Goal: Information Seeking & Learning: Learn about a topic

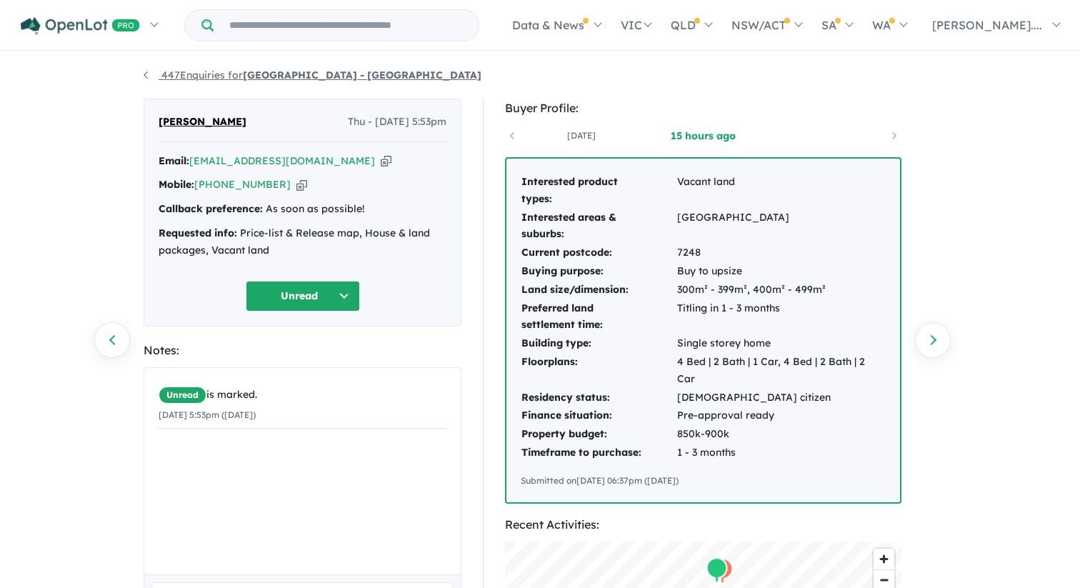
click at [224, 76] on link "447 Enquiries for Leppington Square Estate - Leppington" at bounding box center [313, 75] width 338 height 13
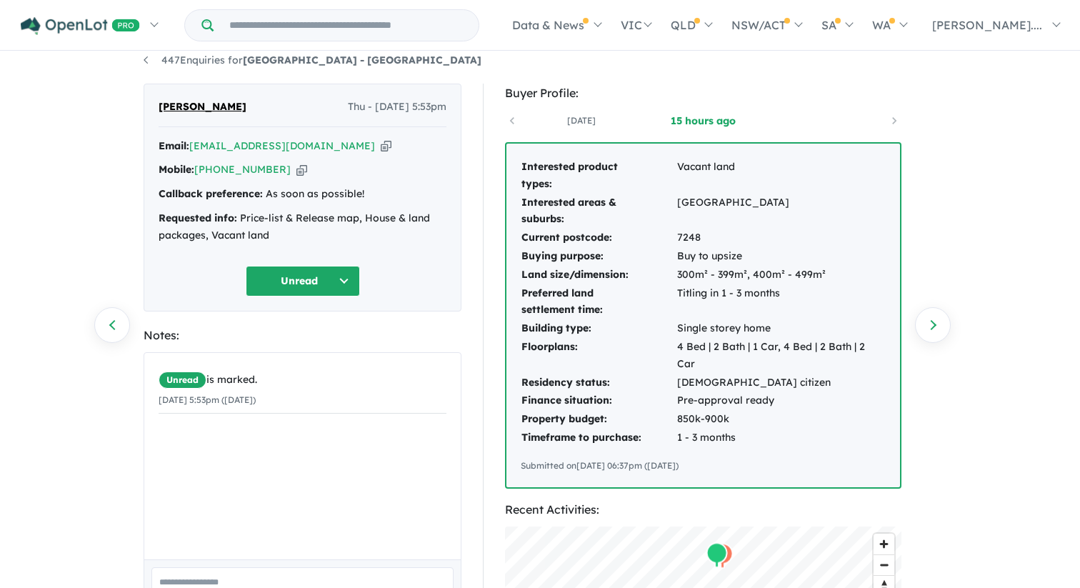
click at [381, 151] on icon "button" at bounding box center [386, 146] width 11 height 15
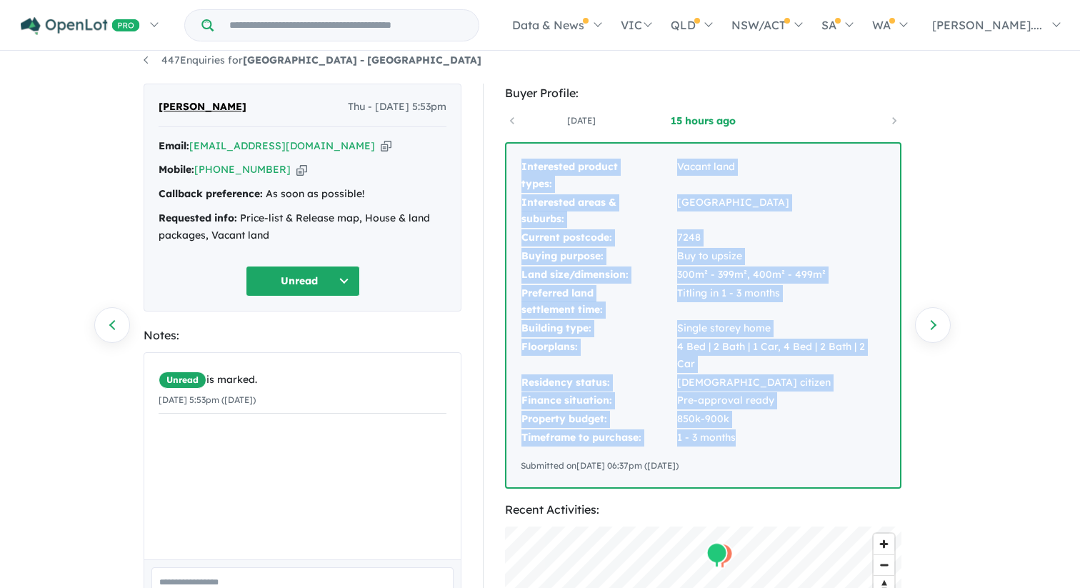
drag, startPoint x: 522, startPoint y: 168, endPoint x: 762, endPoint y: 429, distance: 354.8
click at [762, 429] on tbody "Interested product types: Vacant land Interested areas & suburbs: Queensland Cu…" at bounding box center [703, 302] width 365 height 289
copy tbody "Interested product types: Vacant land Interested areas & suburbs: Queensland Cu…"
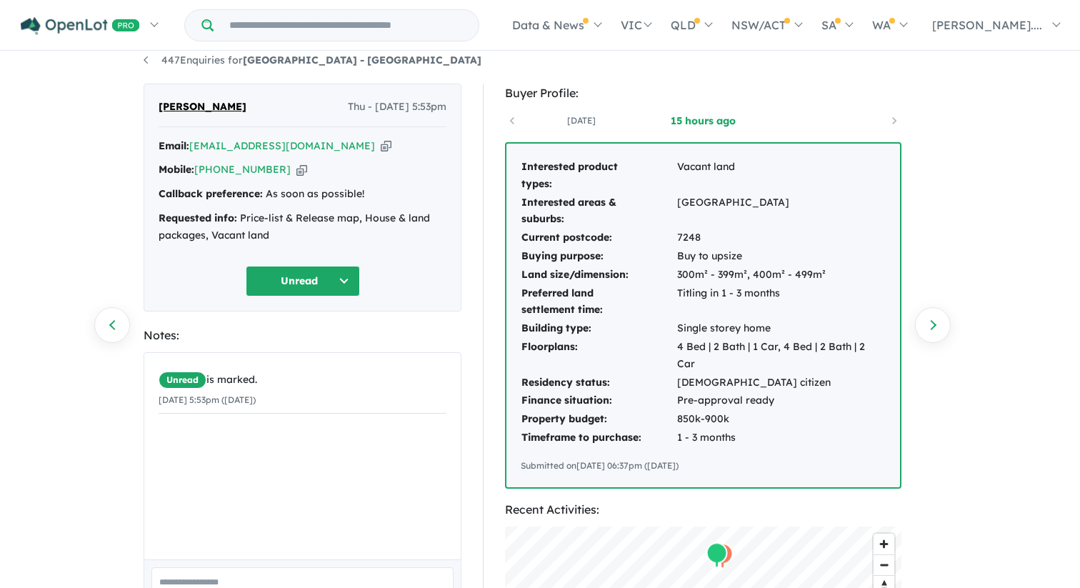
click at [236, 109] on span "Sarbada Shrestha" at bounding box center [203, 107] width 88 height 17
click at [215, 109] on span "Sarbada Shrestha" at bounding box center [203, 107] width 88 height 17
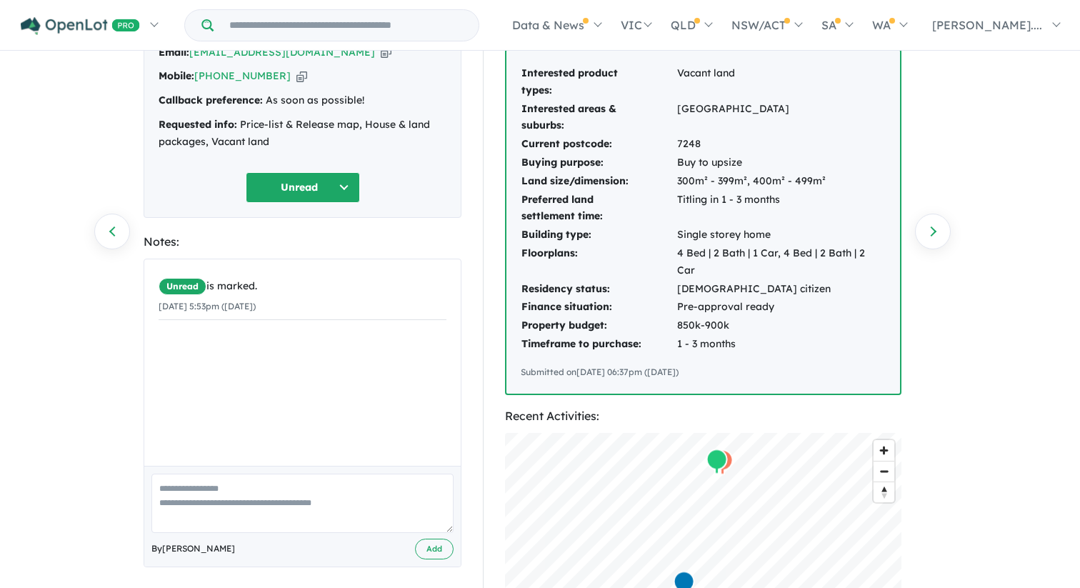
scroll to position [0, 0]
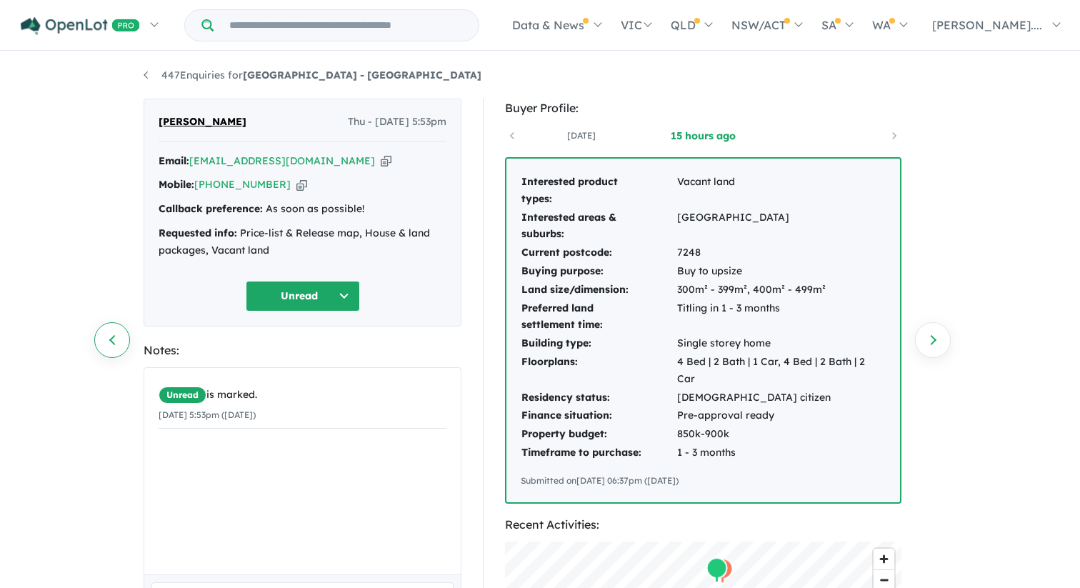
click at [114, 343] on link "Previous enquiry" at bounding box center [112, 340] width 36 height 36
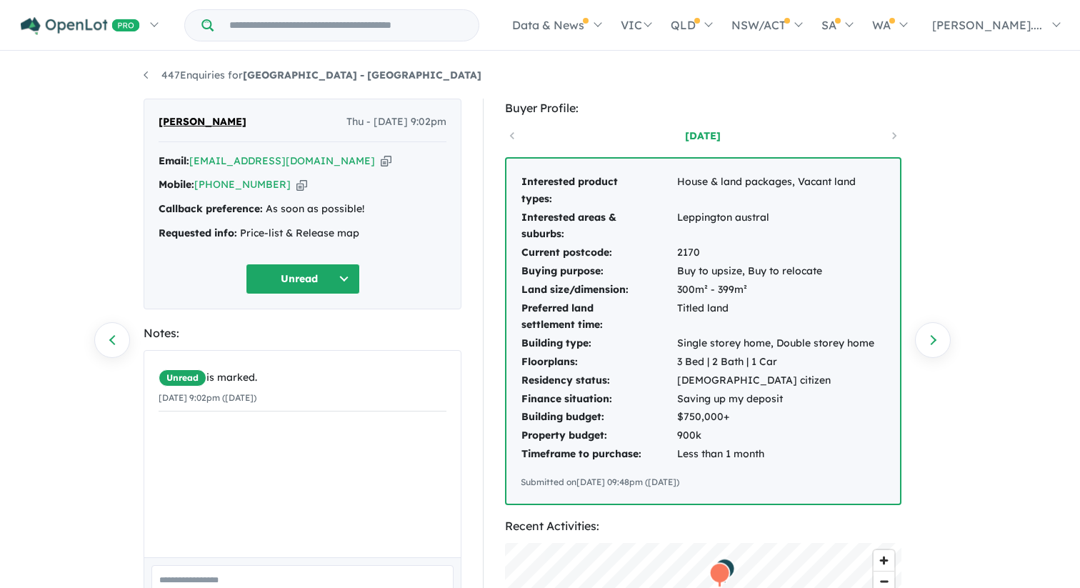
click at [894, 134] on div "[DATE]" at bounding box center [703, 135] width 396 height 21
